Goal: Transaction & Acquisition: Purchase product/service

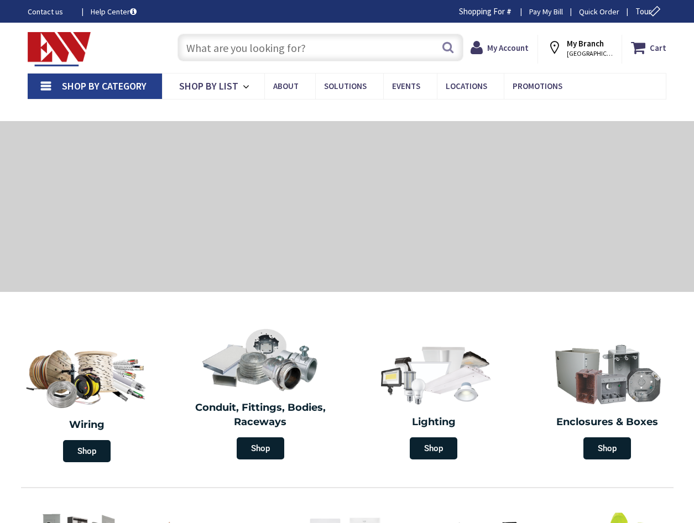
type input "CT-[GEOGRAPHIC_DATA], [GEOGRAPHIC_DATA]"
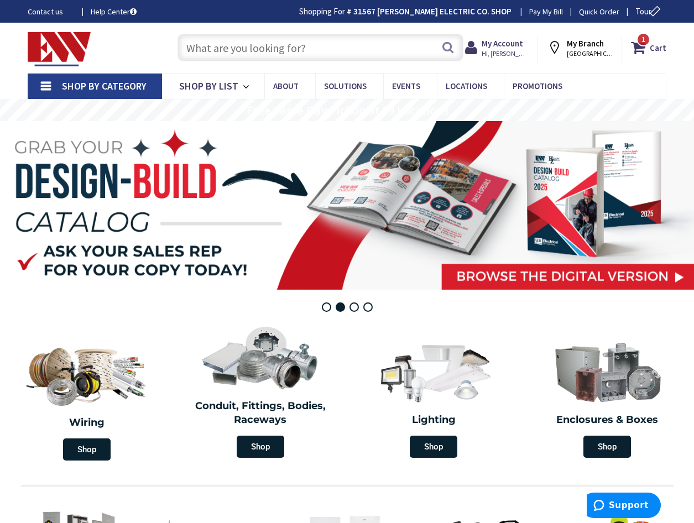
click at [253, 40] on input "text" at bounding box center [320, 48] width 286 height 28
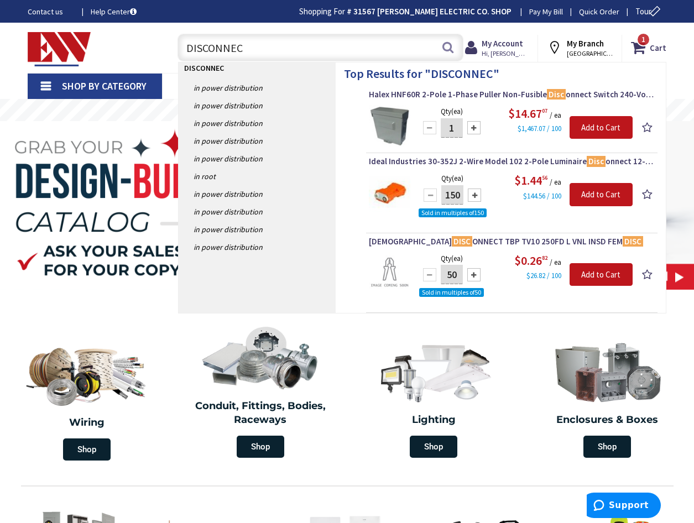
type input "DISCONNECT"
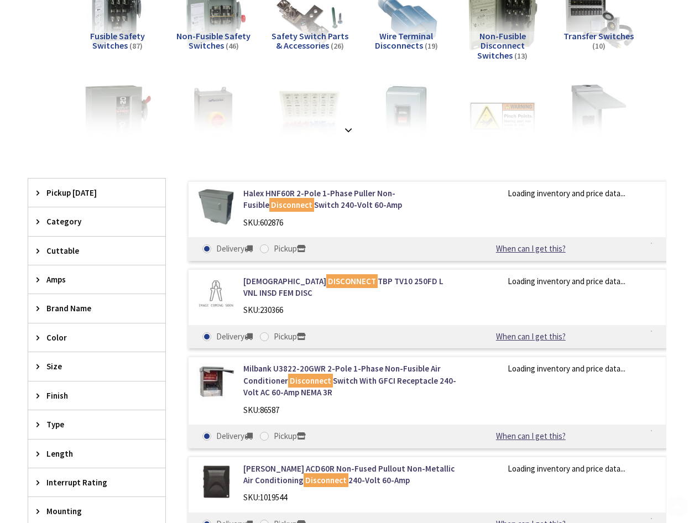
scroll to position [295, 0]
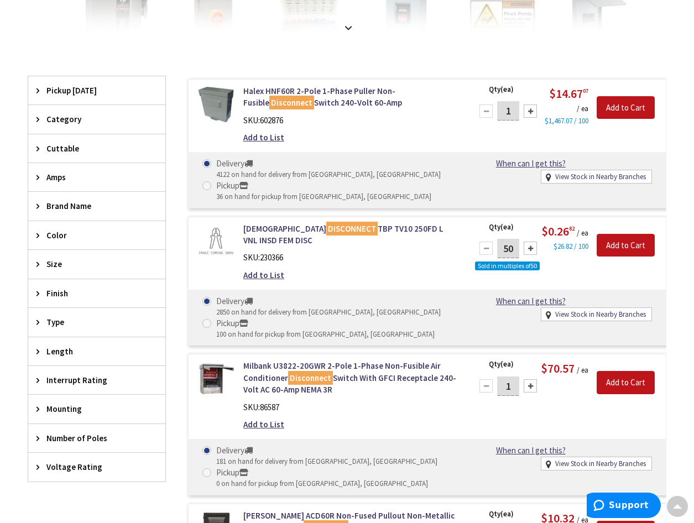
click at [71, 473] on span "Voltage Rating" at bounding box center [91, 467] width 90 height 12
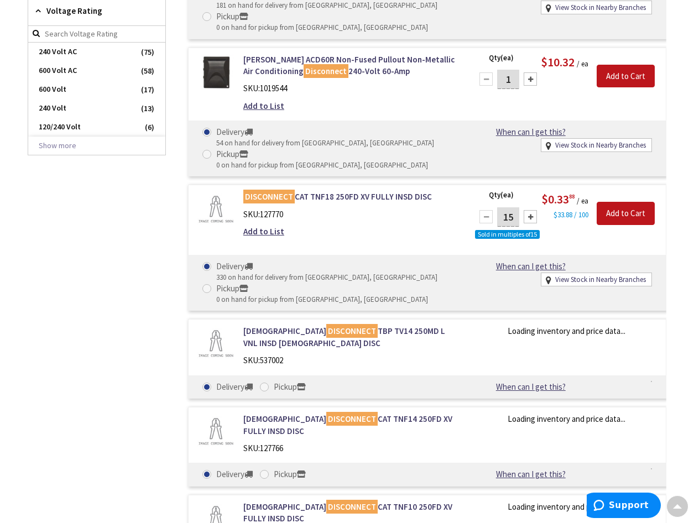
scroll to position [783, 0]
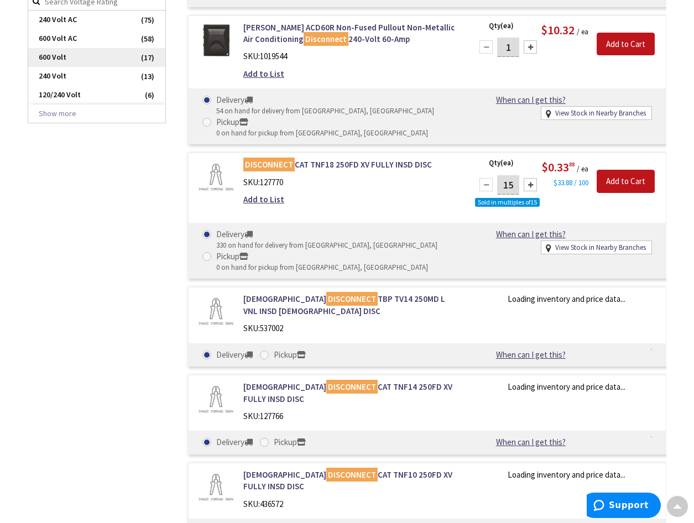
click at [90, 60] on span "600 Volt" at bounding box center [96, 57] width 137 height 19
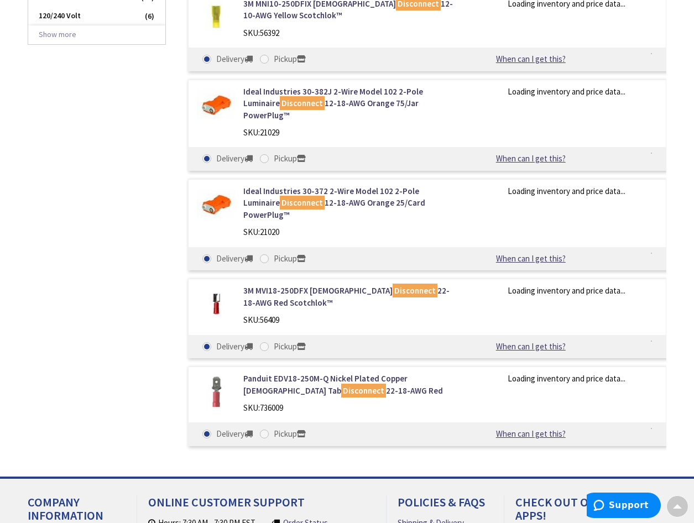
scroll to position [704, 0]
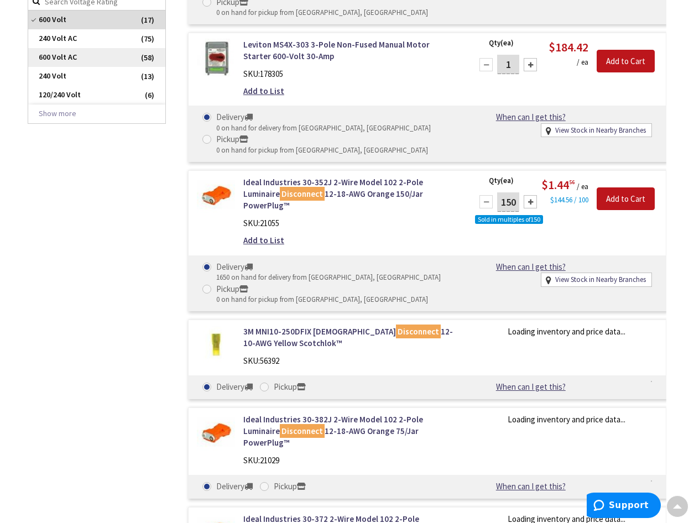
click at [85, 51] on span "600 Volt AC" at bounding box center [96, 57] width 137 height 19
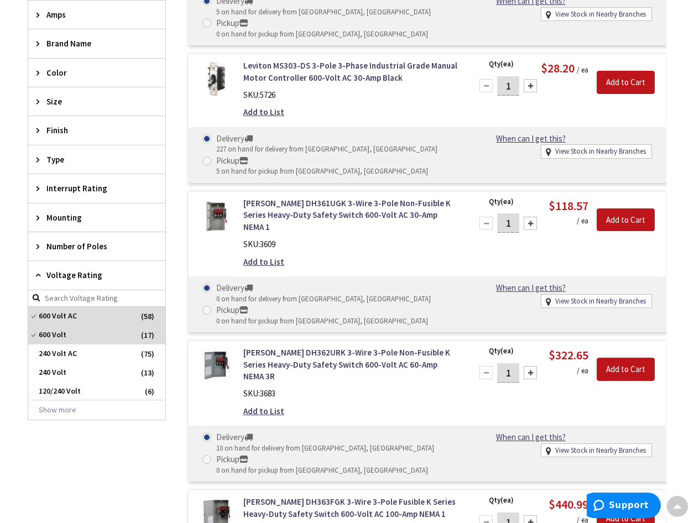
scroll to position [511, 0]
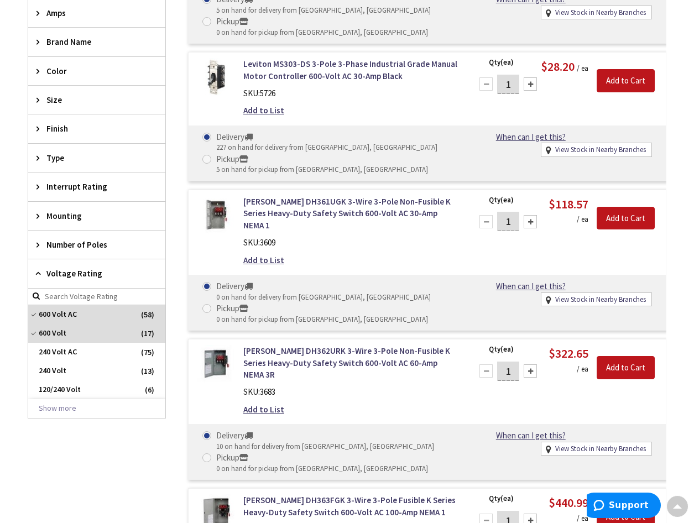
click at [86, 249] on span "Number of Poles" at bounding box center [91, 245] width 90 height 12
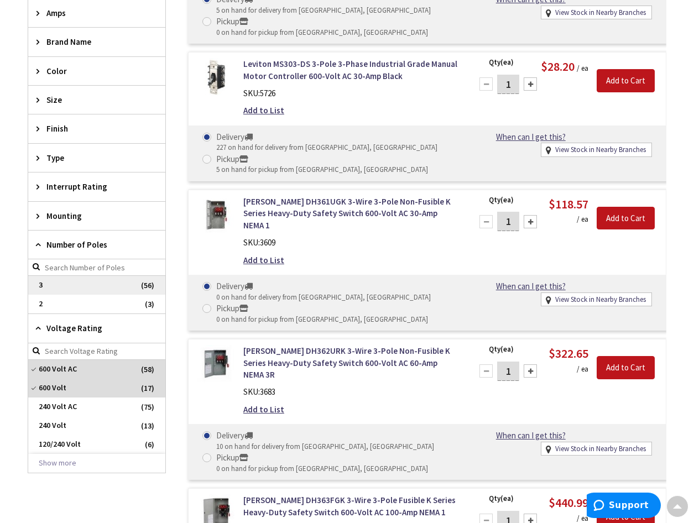
click at [78, 285] on span "3" at bounding box center [96, 285] width 137 height 19
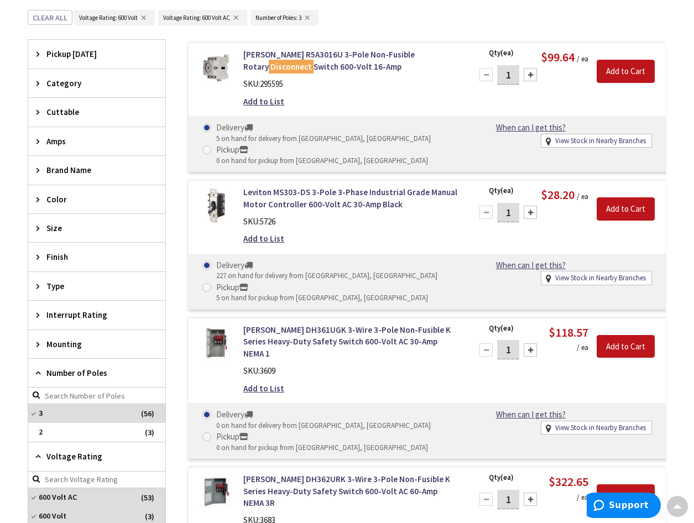
scroll to position [263, 0]
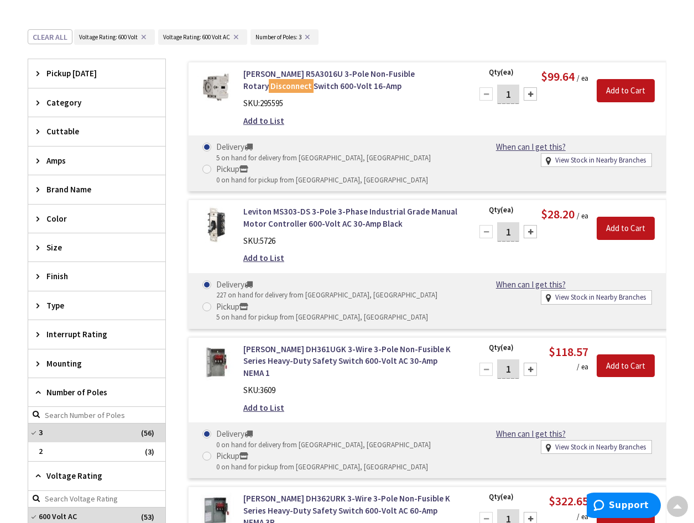
click at [70, 165] on span "Amps" at bounding box center [91, 161] width 90 height 12
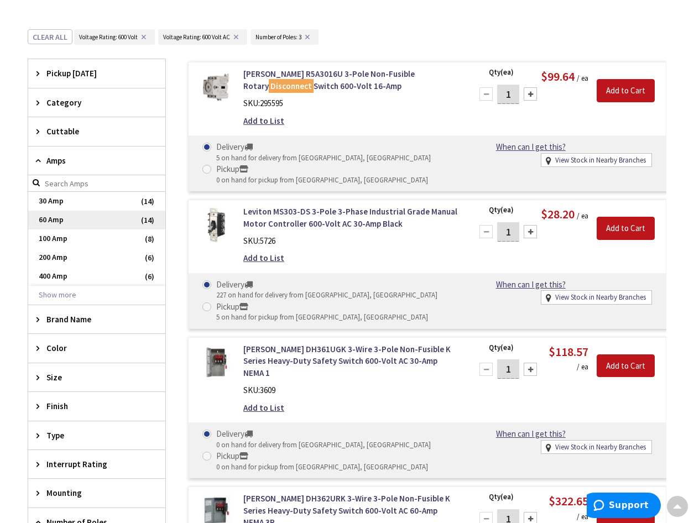
click at [57, 222] on span "60 Amp" at bounding box center [96, 220] width 137 height 19
